Goal: Information Seeking & Learning: Learn about a topic

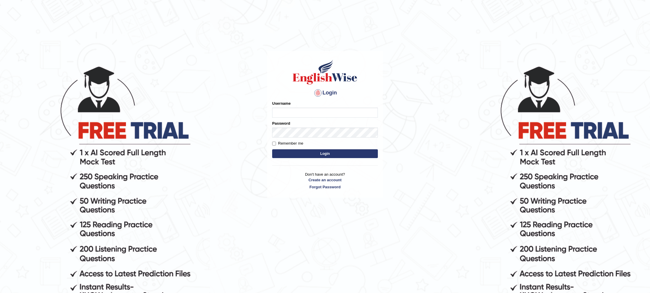
type input "KParmar"
click at [304, 155] on button "Login" at bounding box center [325, 153] width 106 height 9
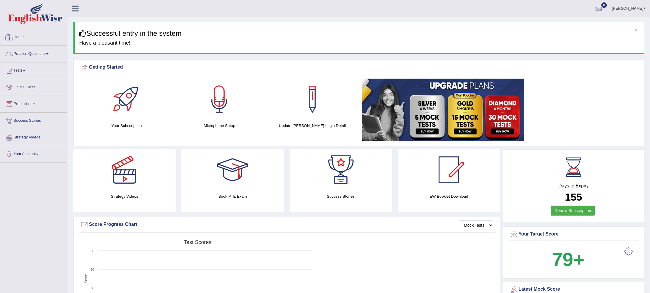
click at [21, 54] on link "Practice Questions" at bounding box center [33, 53] width 67 height 15
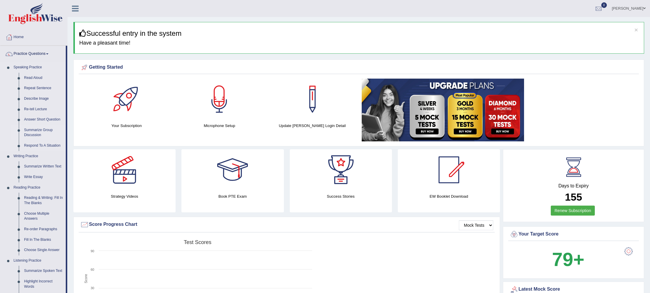
click at [37, 131] on link "Summarize Group Discussion" at bounding box center [43, 133] width 44 height 16
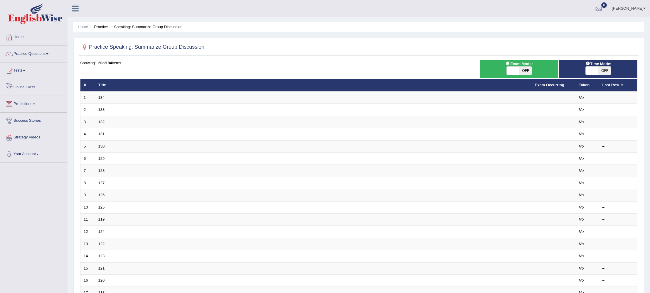
click at [21, 86] on link "Online Class" at bounding box center [33, 86] width 67 height 15
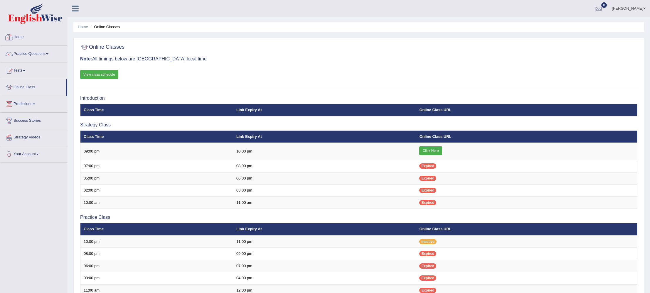
click at [19, 37] on link "Home" at bounding box center [33, 36] width 67 height 15
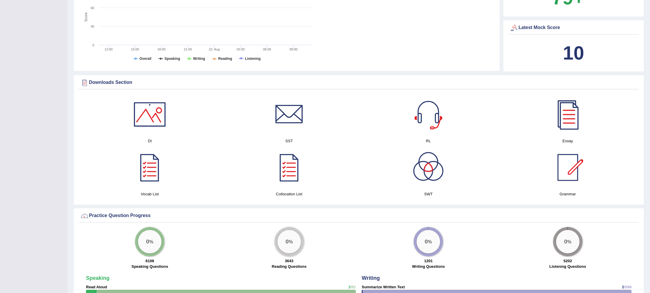
scroll to position [226, 0]
